Goal: Task Accomplishment & Management: Manage account settings

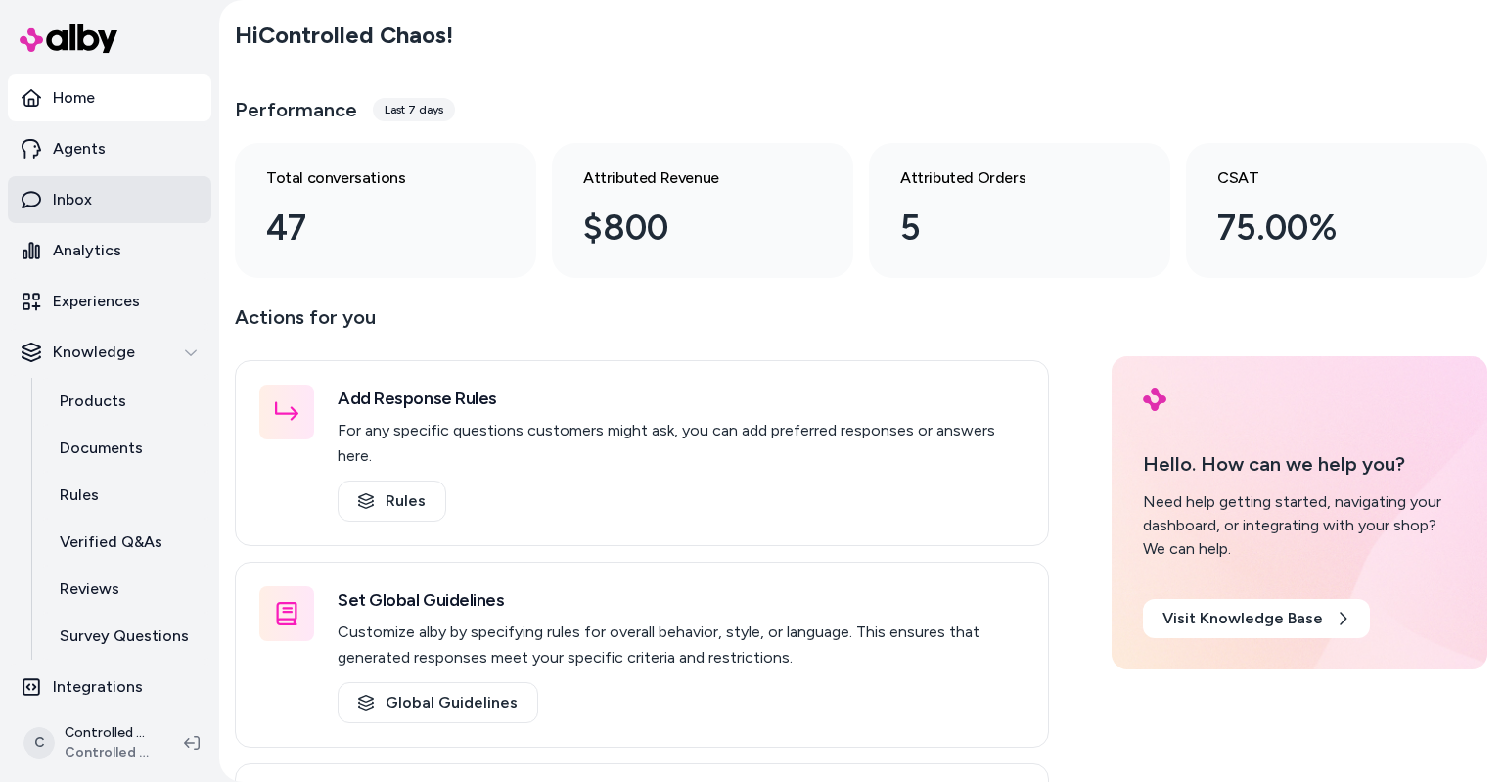
click at [84, 187] on link "Inbox" at bounding box center [110, 199] width 204 height 47
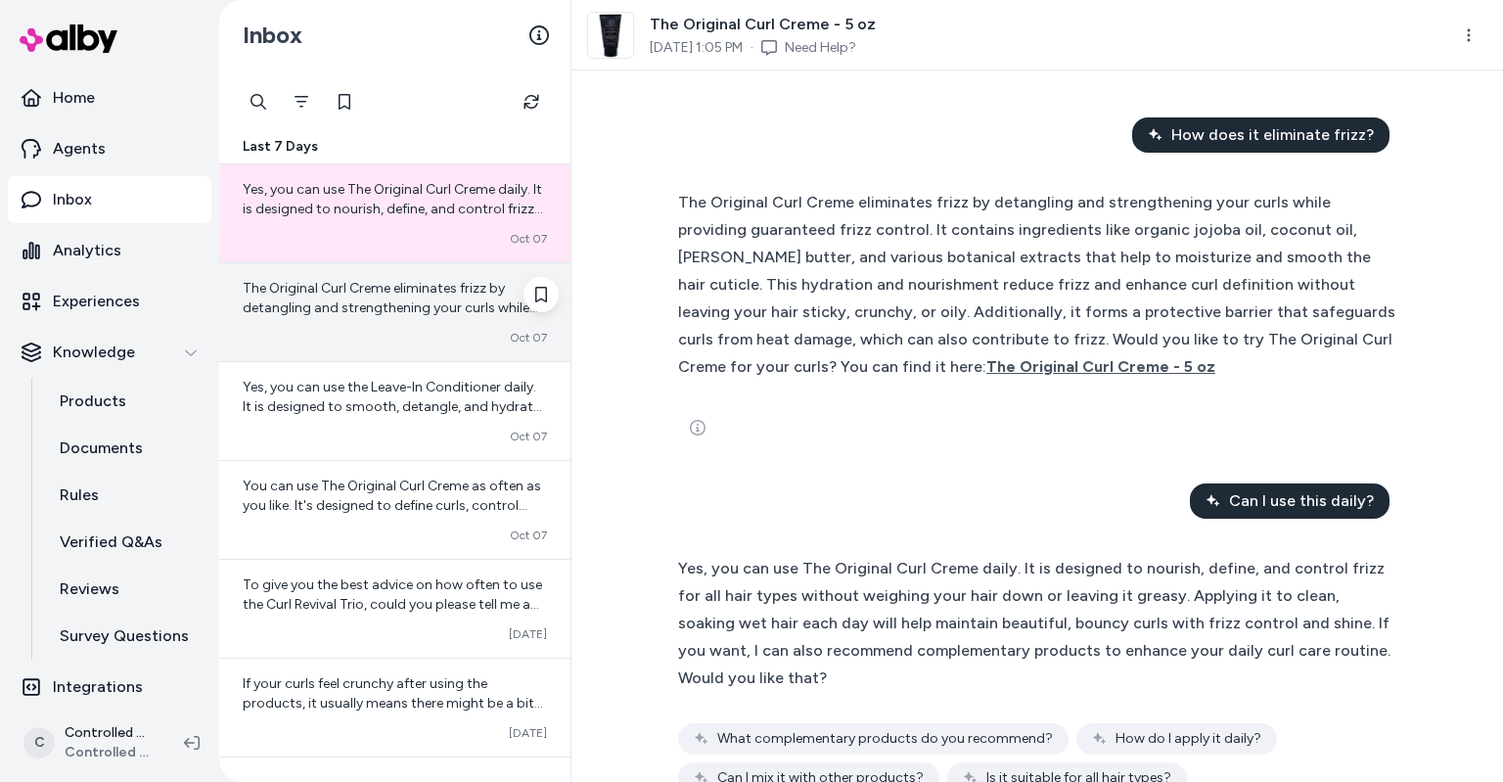
click at [359, 294] on span "The Original Curl Creme eliminates frizz by detangling and strengthening your c…" at bounding box center [395, 425] width 304 height 291
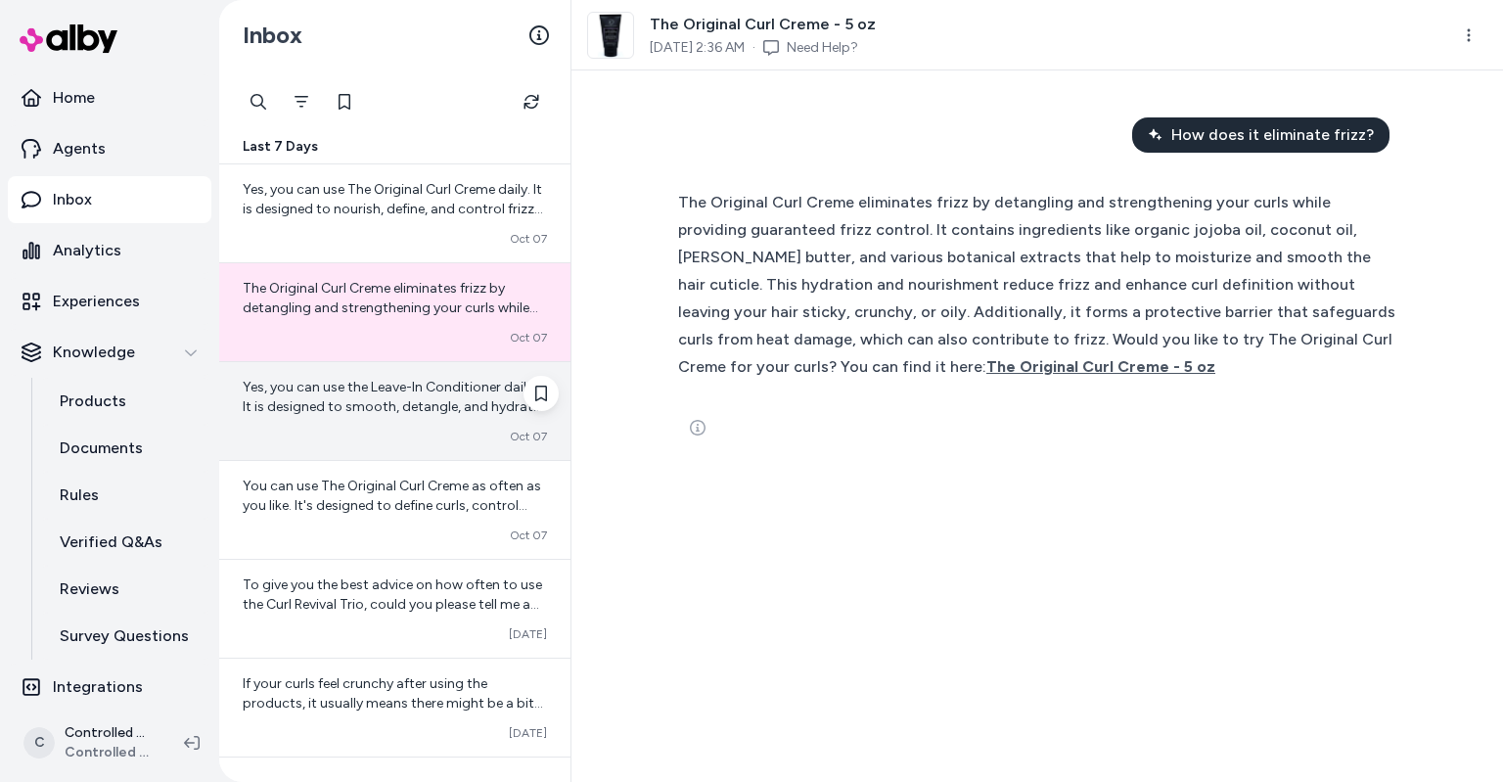
click at [335, 415] on div "Yes, you can use the Leave-In Conditioner daily. It is designed to smooth, deta…" at bounding box center [395, 397] width 304 height 39
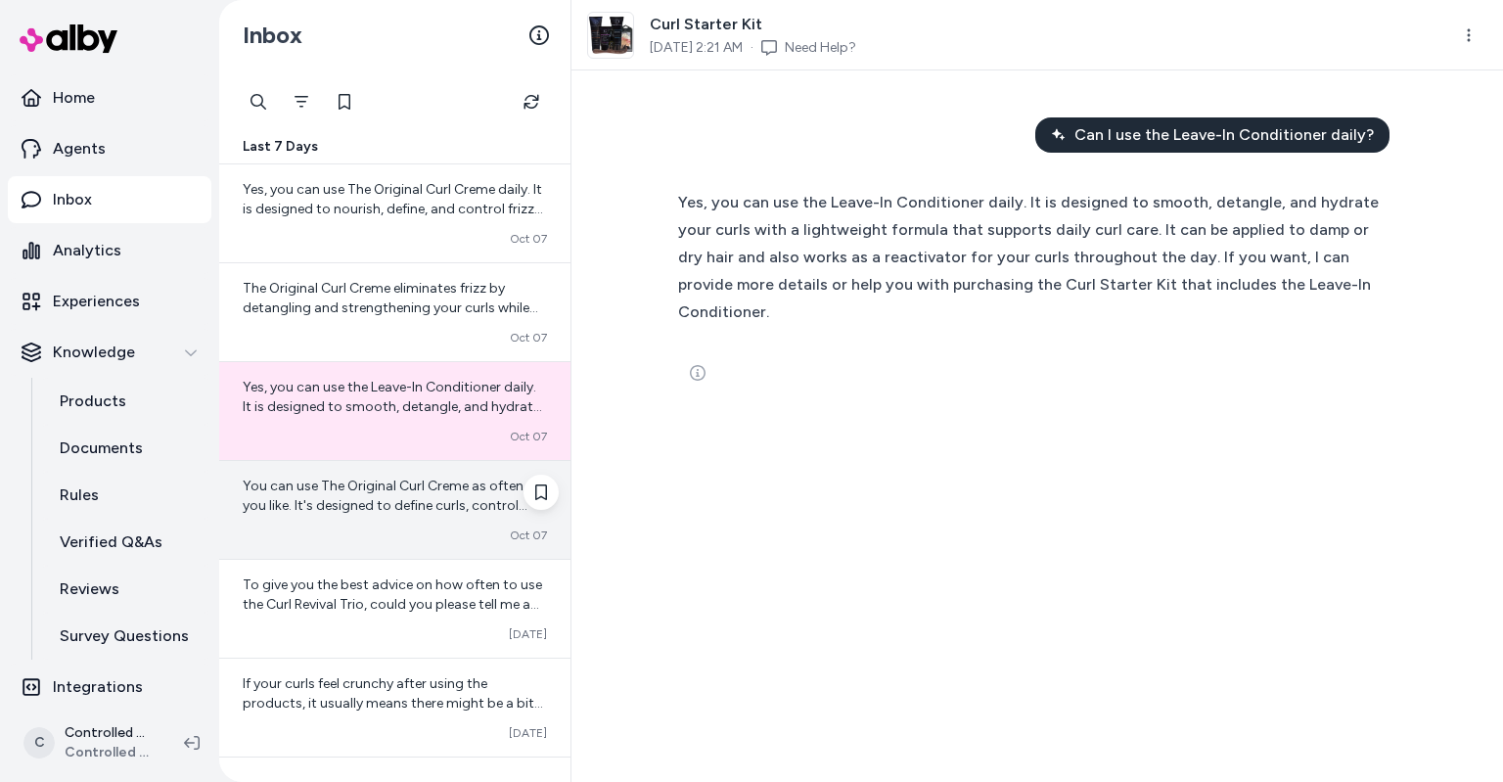
click at [339, 472] on div "You can use The Original Curl Creme as often as you like. It's designed to defi…" at bounding box center [394, 510] width 351 height 98
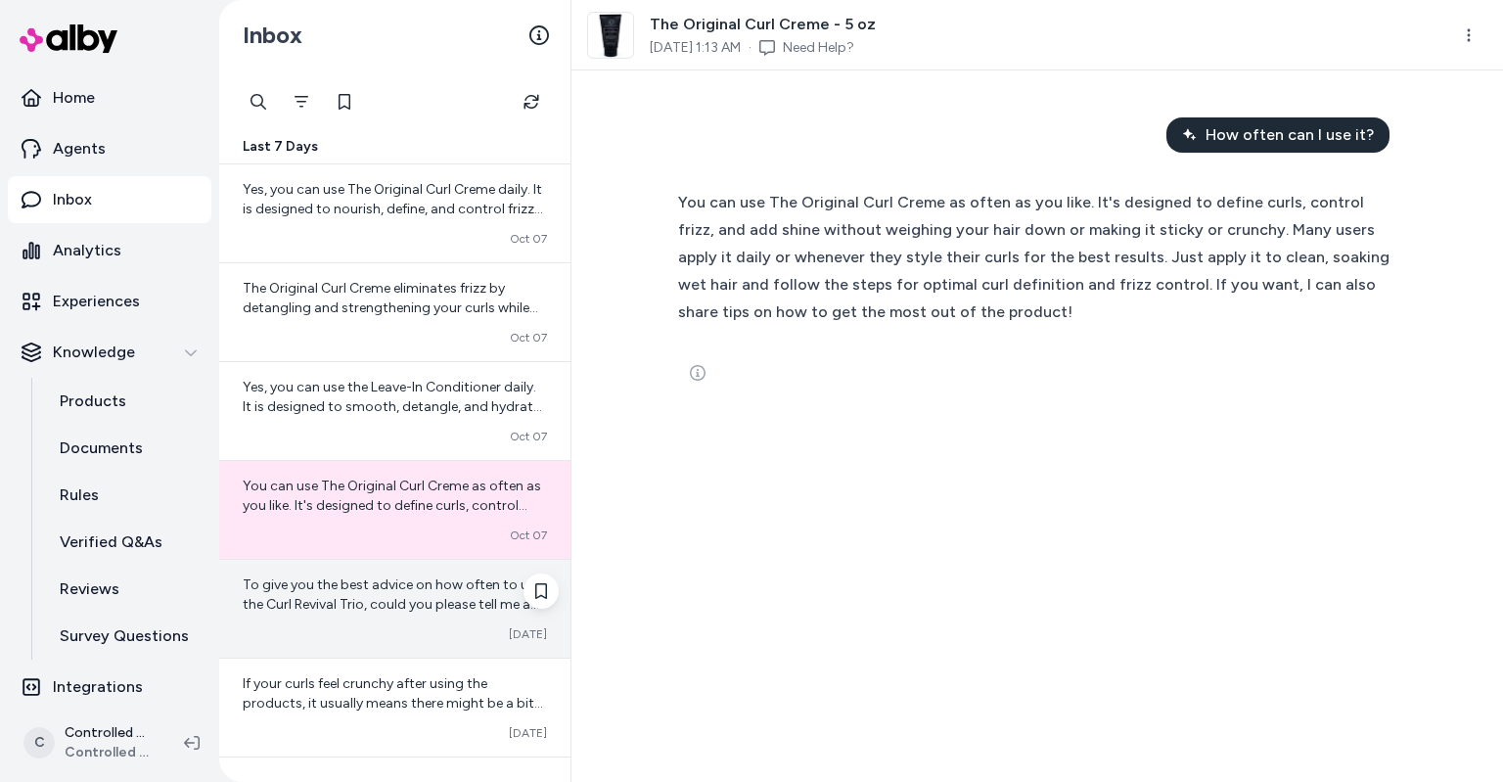
click at [436, 620] on div "To give you the best advice on how often to use the Curl Revival Trio, could yo…" at bounding box center [394, 609] width 351 height 98
